Goal: Book appointment/travel/reservation

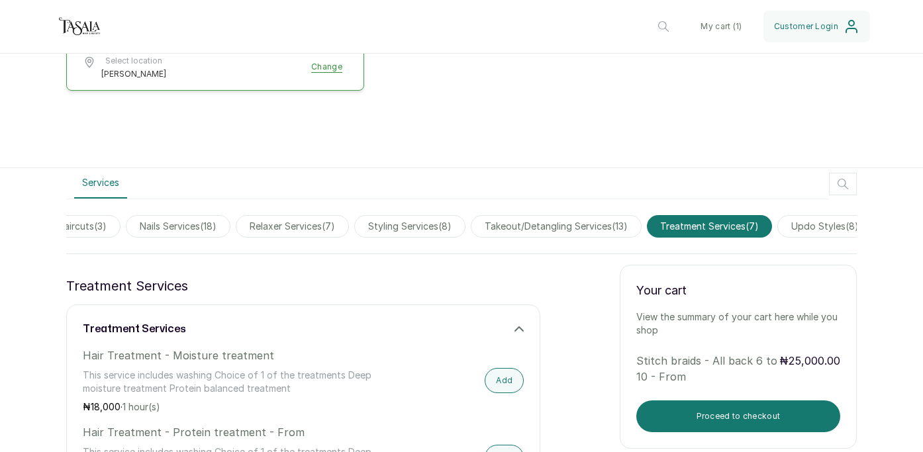
scroll to position [281, 0]
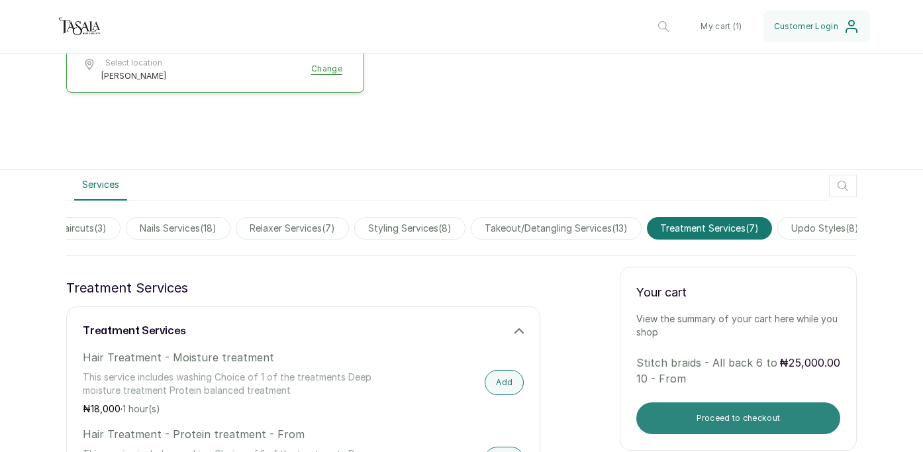
click at [707, 421] on button "Proceed to checkout" at bounding box center [738, 419] width 204 height 32
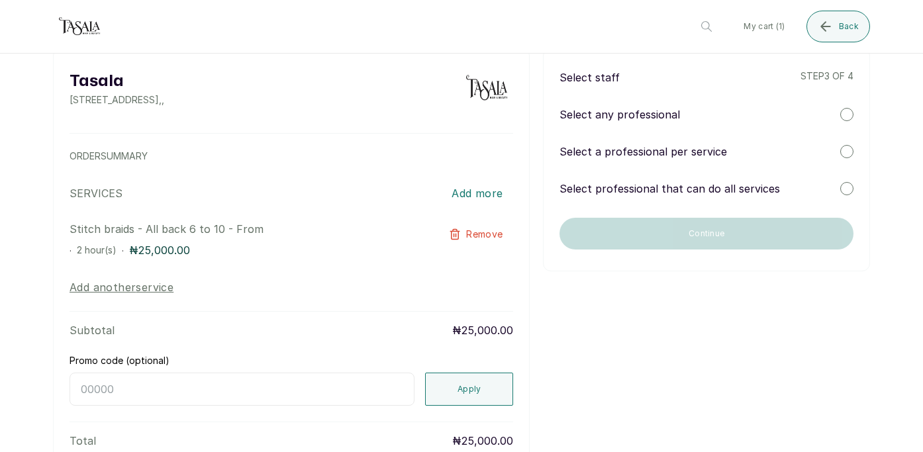
scroll to position [19, 0]
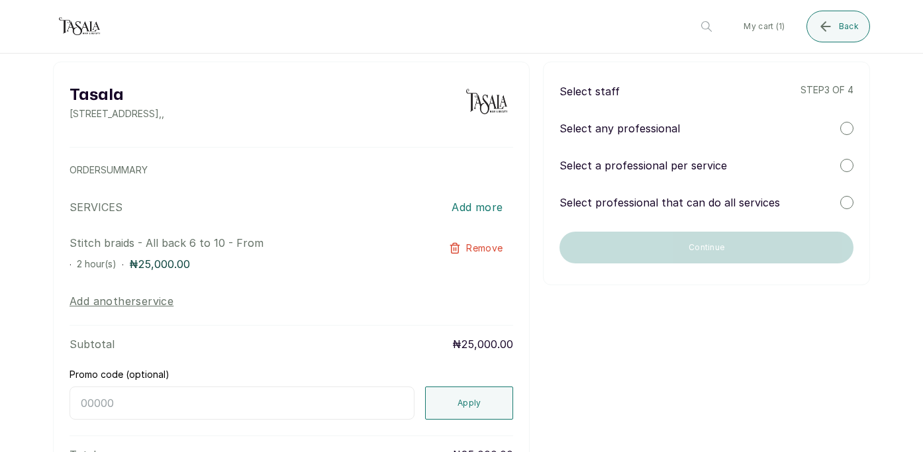
click at [732, 128] on div "Select any professional" at bounding box center [707, 129] width 294 height 16
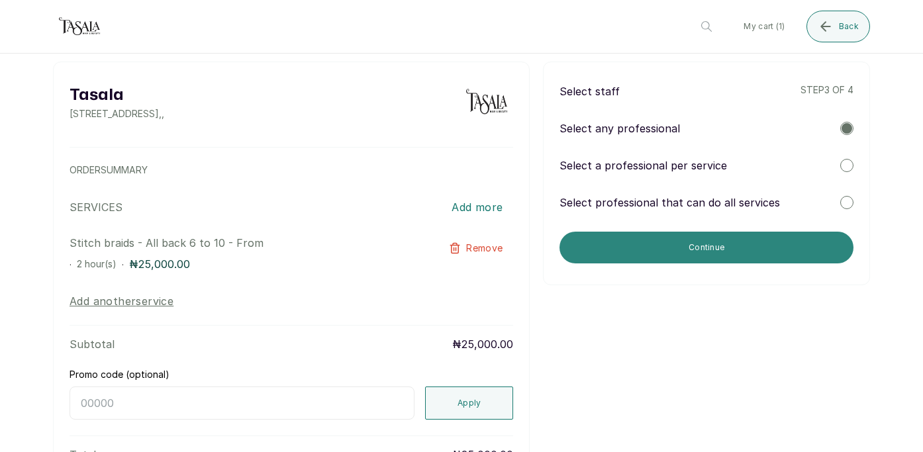
click at [717, 237] on button "Continue" at bounding box center [707, 248] width 294 height 32
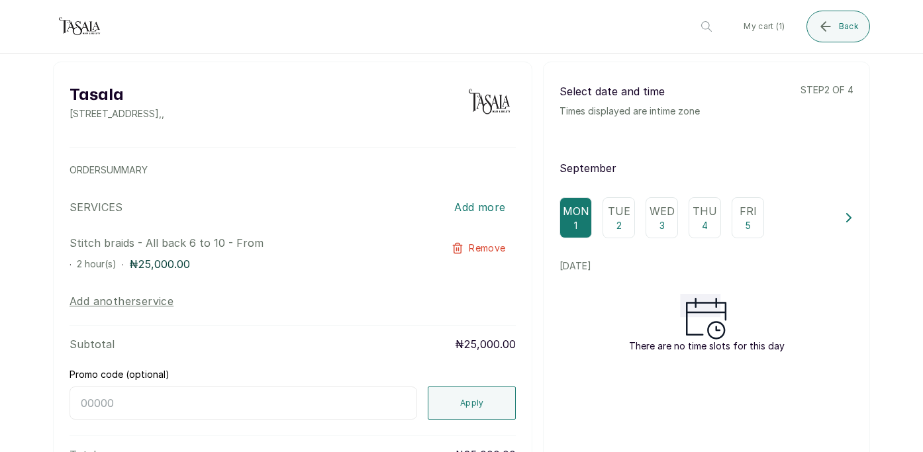
scroll to position [0, 0]
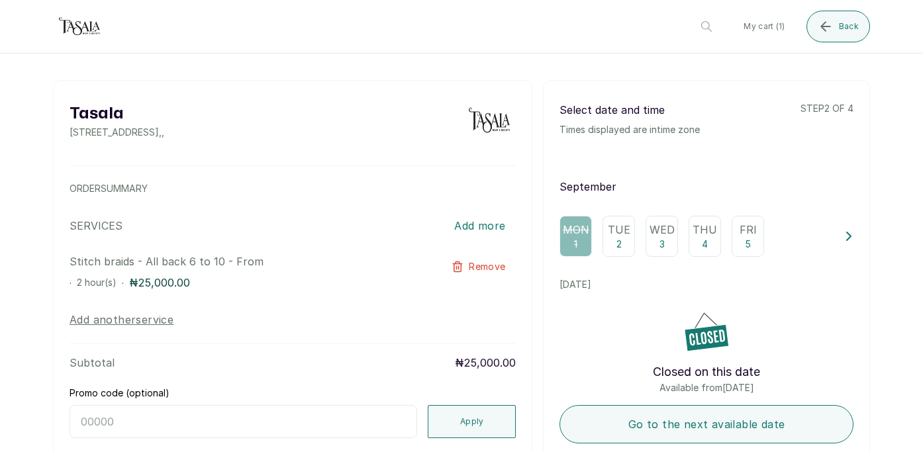
click at [704, 247] on p "4" at bounding box center [705, 244] width 6 height 13
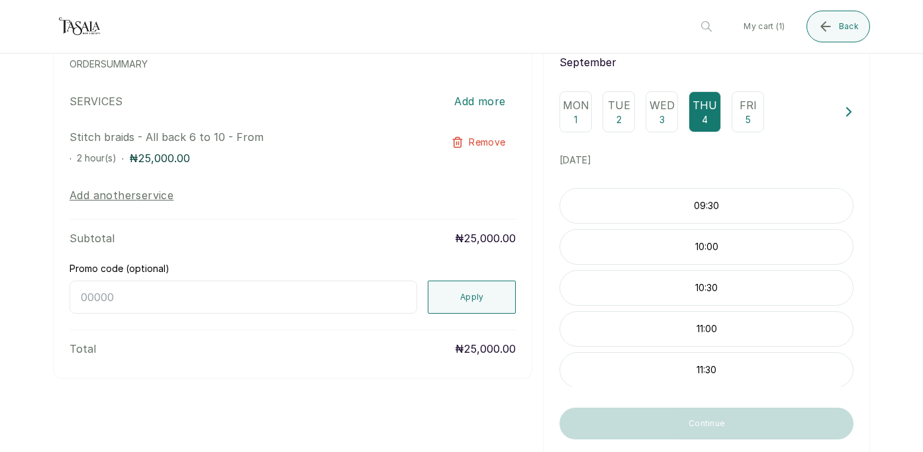
scroll to position [127, 0]
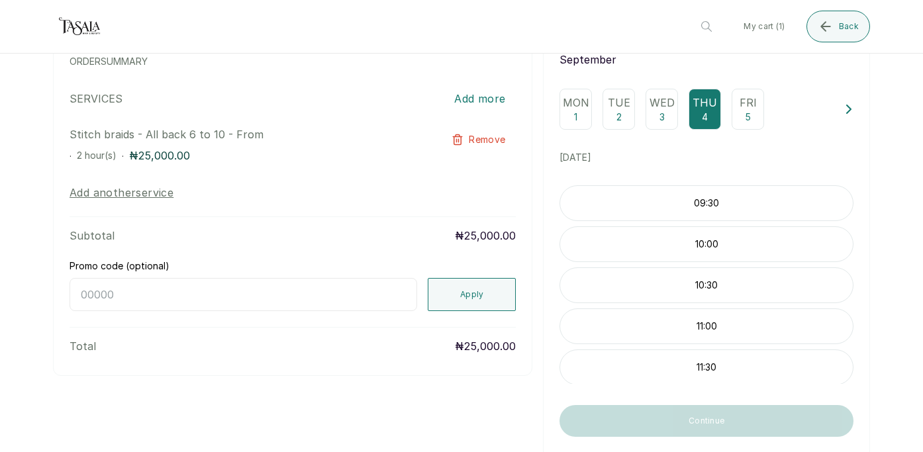
click at [742, 277] on div "10:30" at bounding box center [707, 286] width 294 height 36
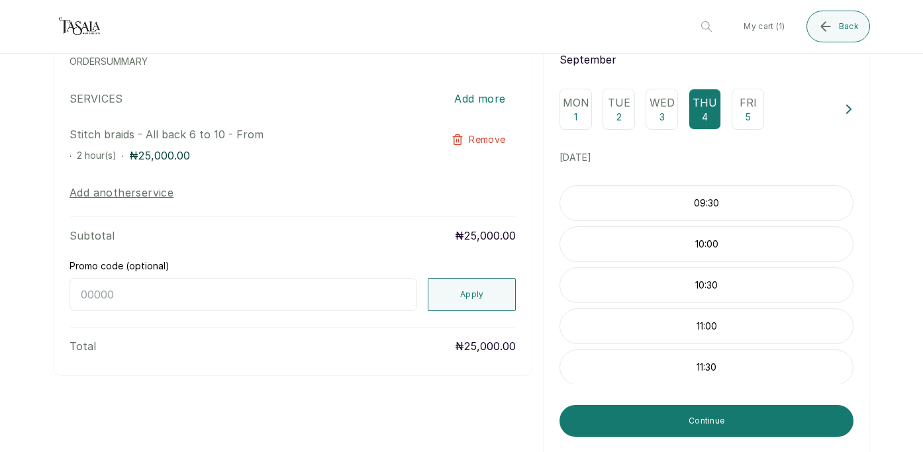
click at [713, 287] on p "10:30" at bounding box center [706, 285] width 293 height 13
click at [715, 287] on p "10:30" at bounding box center [706, 282] width 293 height 13
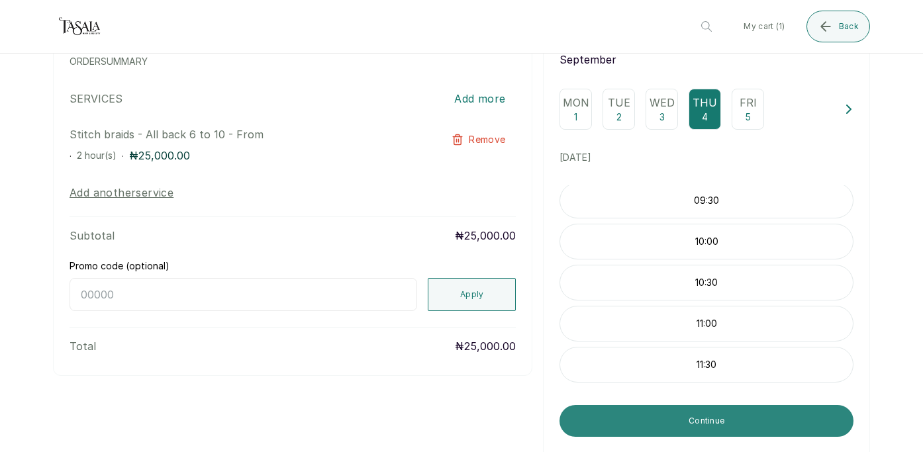
click at [696, 434] on button "Continue" at bounding box center [707, 421] width 294 height 32
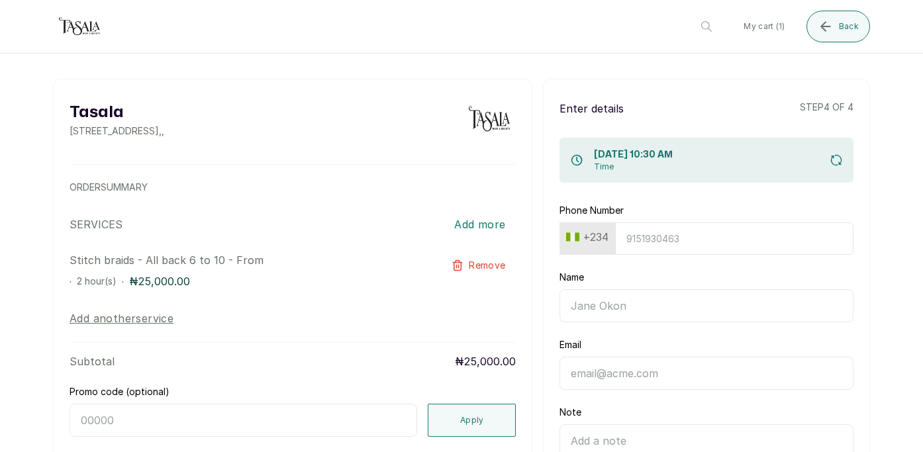
scroll to position [0, 0]
click at [707, 236] on input "Phone Number" at bounding box center [734, 240] width 238 height 32
type input "9090320630"
type input "Precious Ekezia"
type input "9090320630"
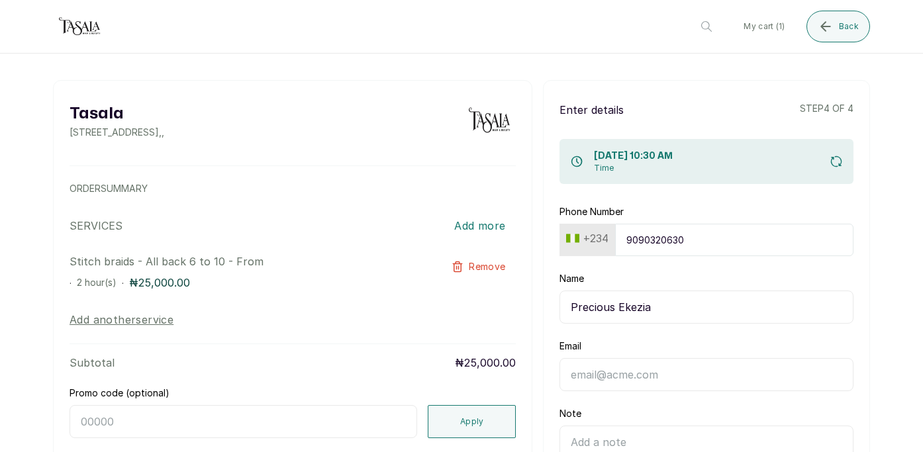
type input "[PERSON_NAME]"
type input "[EMAIL_ADDRESS][DOMAIN_NAME]"
type input "9090320630"
click at [671, 306] on input "Precious Ekezia" at bounding box center [707, 307] width 294 height 33
type input "[PERSON_NAME]"
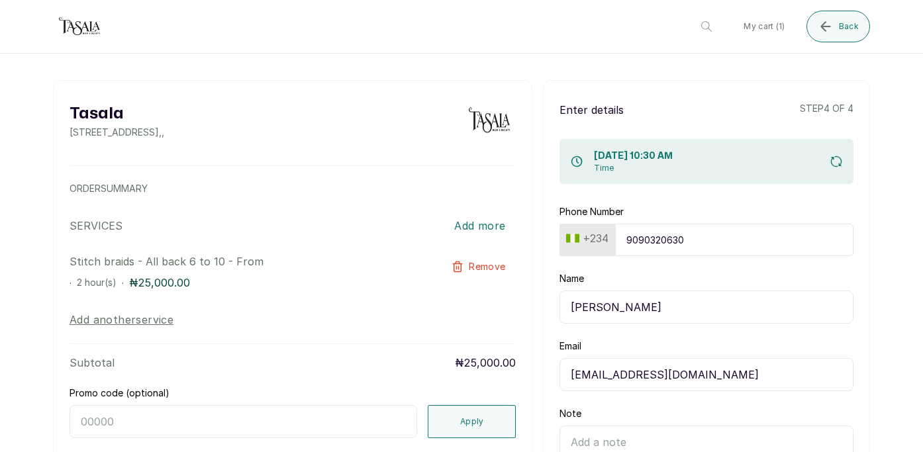
click at [672, 270] on form "Phone Number [PHONE_NUMBER] Name [PERSON_NAME] Email [EMAIL_ADDRESS][DOMAIN_NAM…" at bounding box center [707, 453] width 294 height 496
click at [697, 248] on input "9090320630" at bounding box center [734, 240] width 238 height 32
type input "909032063"
type input "9090320630"
click at [700, 199] on div "Enter details step 4 of 4 [DATE] 10:30 AM Time Phone Number [PHONE_NUMBER] Name…" at bounding box center [706, 401] width 327 height 643
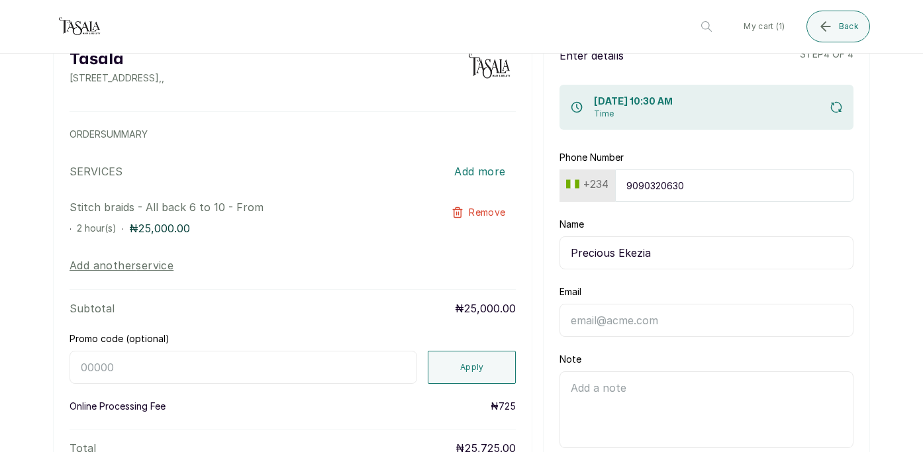
scroll to position [64, 0]
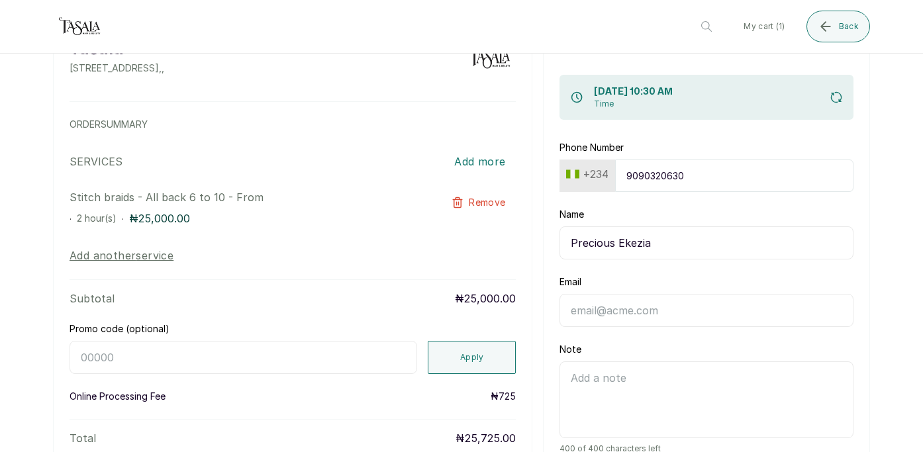
click at [664, 250] on input "Precious Ekezia" at bounding box center [707, 243] width 294 height 33
type input "[PERSON_NAME]"
click at [662, 187] on input "9090320630" at bounding box center [734, 176] width 238 height 32
click at [644, 302] on input "Email" at bounding box center [707, 310] width 294 height 33
type input "[EMAIL_ADDRESS][DOMAIN_NAME]"
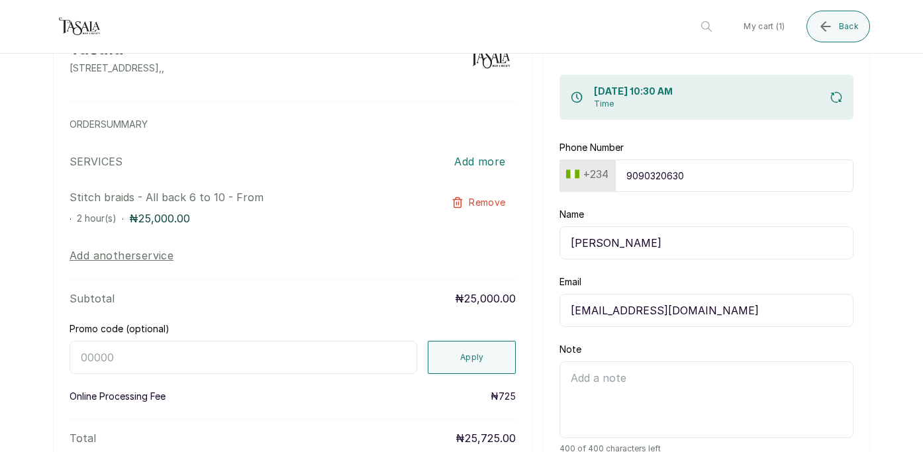
click at [770, 247] on input "[PERSON_NAME]" at bounding box center [707, 243] width 294 height 33
click at [760, 378] on textarea "Note" at bounding box center [707, 400] width 294 height 77
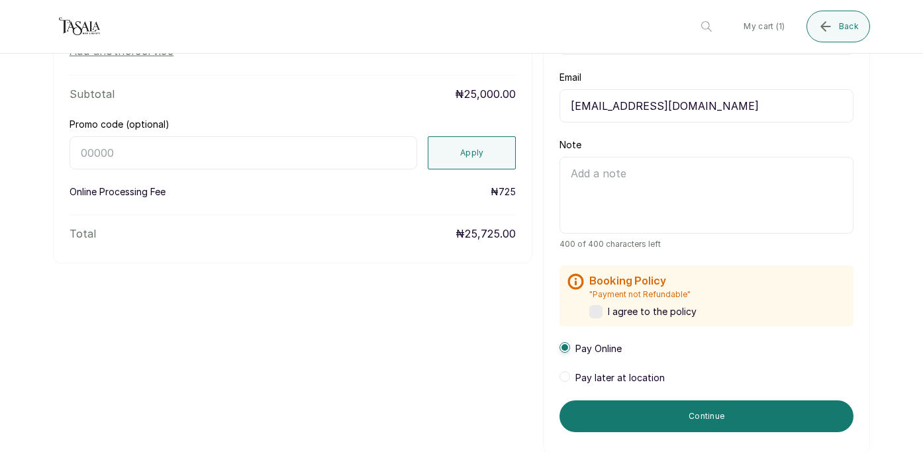
scroll to position [270, 0]
click at [594, 315] on label at bounding box center [595, 311] width 13 height 13
click at [566, 381] on span at bounding box center [565, 376] width 11 height 11
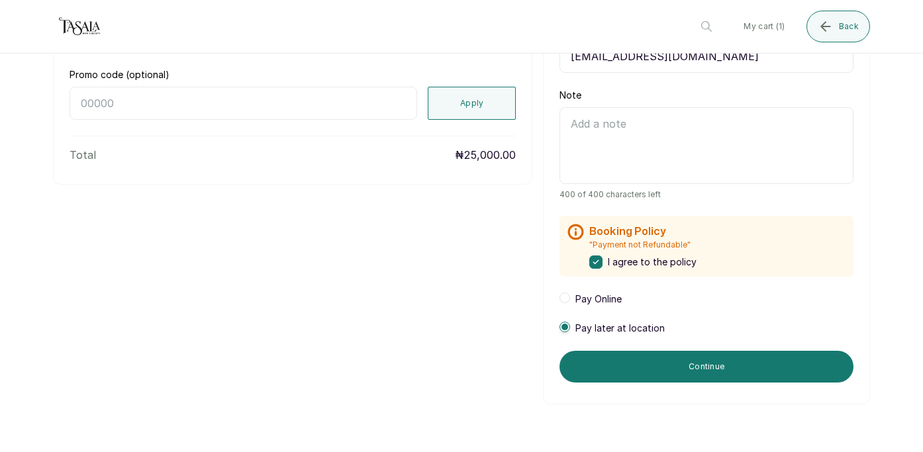
scroll to position [383, 0]
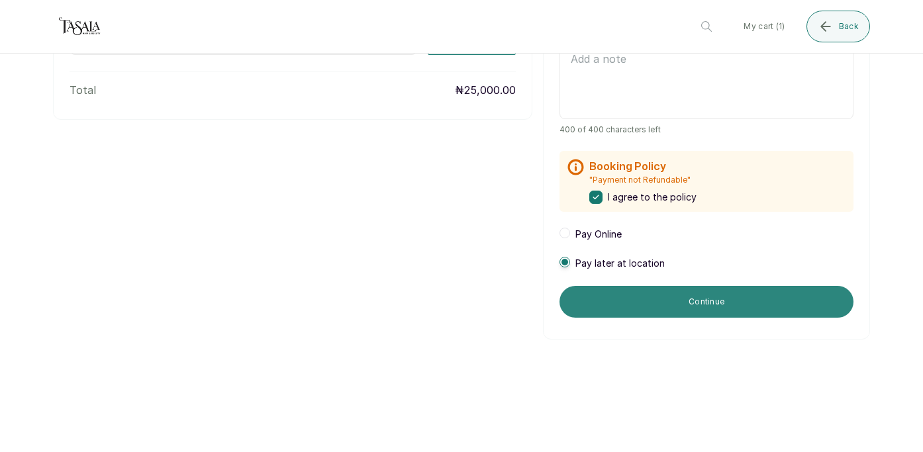
click at [690, 301] on button "Continue" at bounding box center [707, 302] width 294 height 32
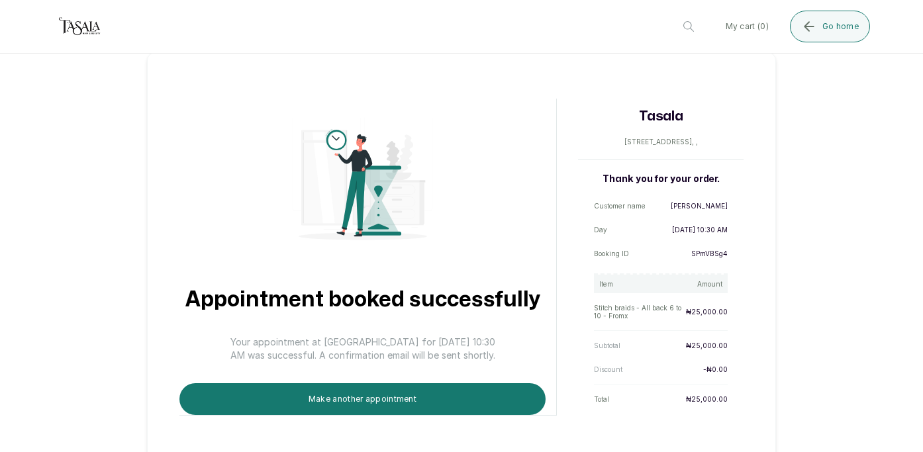
scroll to position [31, 0]
